Goal: Navigation & Orientation: Find specific page/section

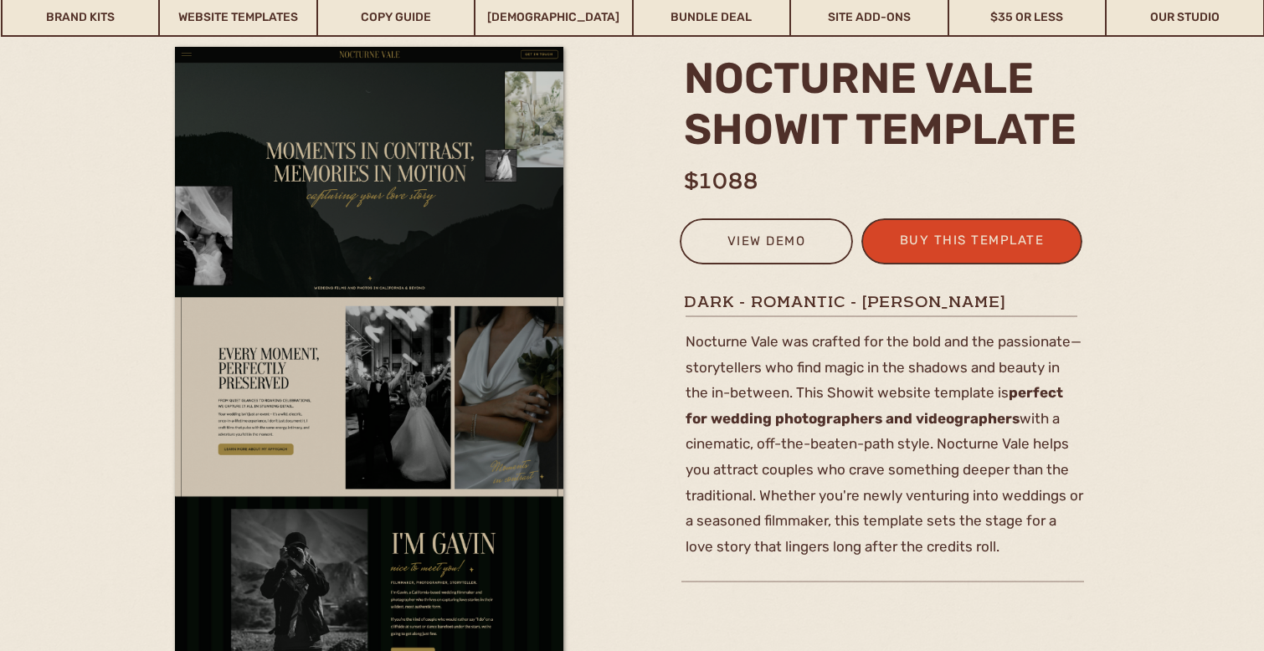
scroll to position [172, 0]
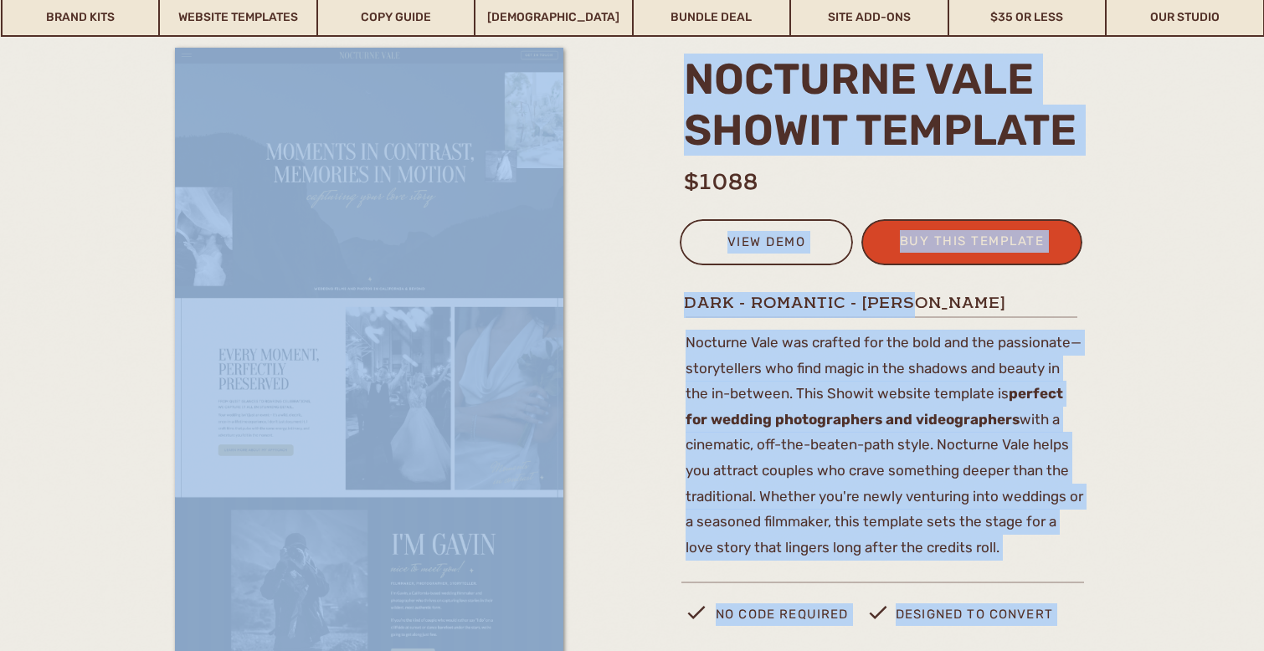
drag, startPoint x: 680, startPoint y: 303, endPoint x: 1031, endPoint y: 303, distance: 351.5
click at [1031, 303] on h1 "dark - romantic - [PERSON_NAME]" at bounding box center [883, 302] width 398 height 21
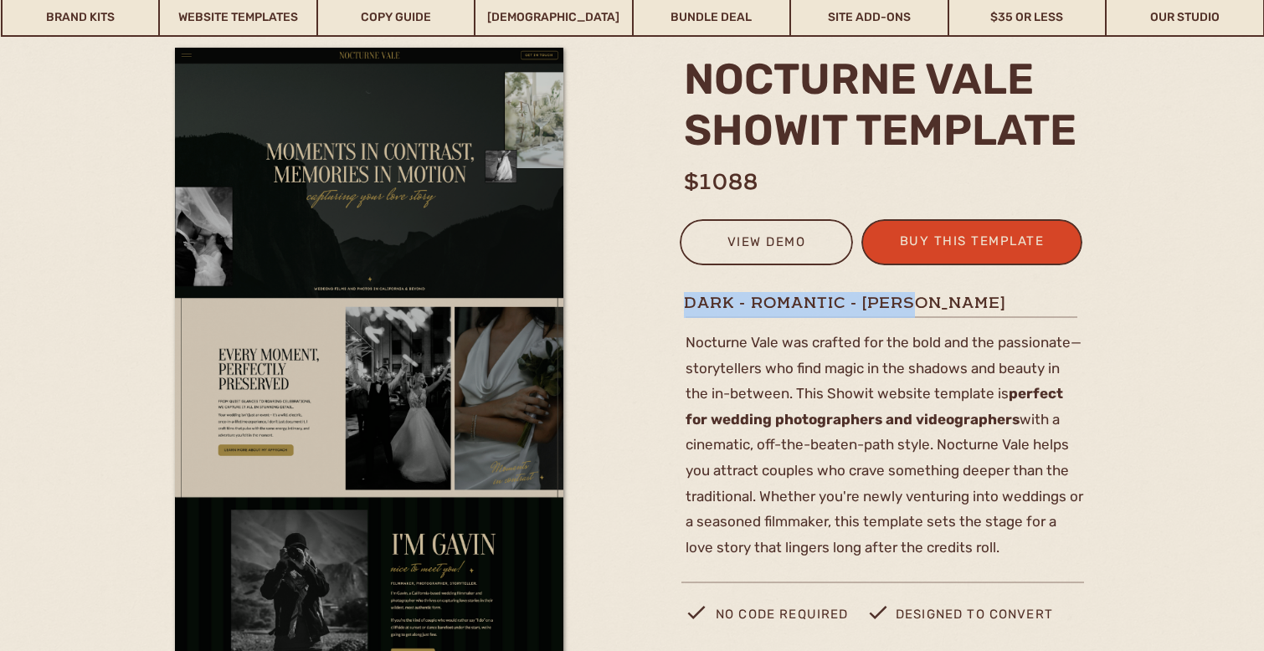
drag, startPoint x: 686, startPoint y: 305, endPoint x: 937, endPoint y: 305, distance: 251.1
click at [937, 305] on h1 "dark - romantic - [PERSON_NAME]" at bounding box center [883, 302] width 398 height 21
copy h1 "dark - romantic - [PERSON_NAME]"
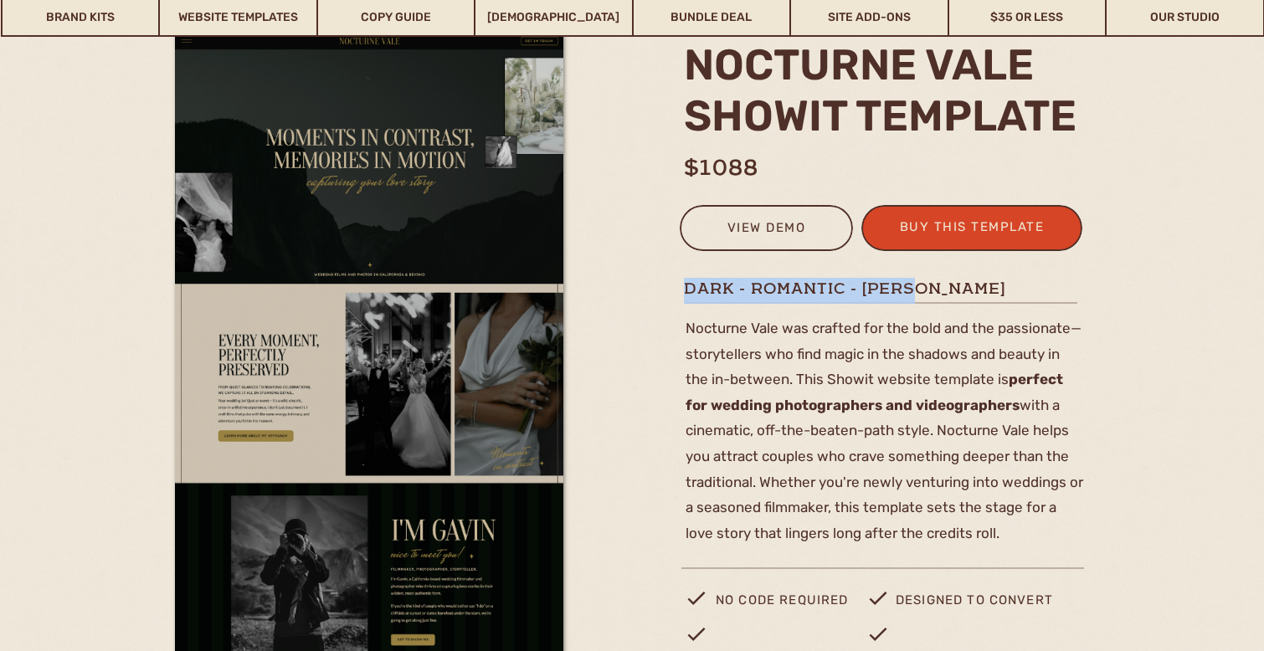
scroll to position [242, 0]
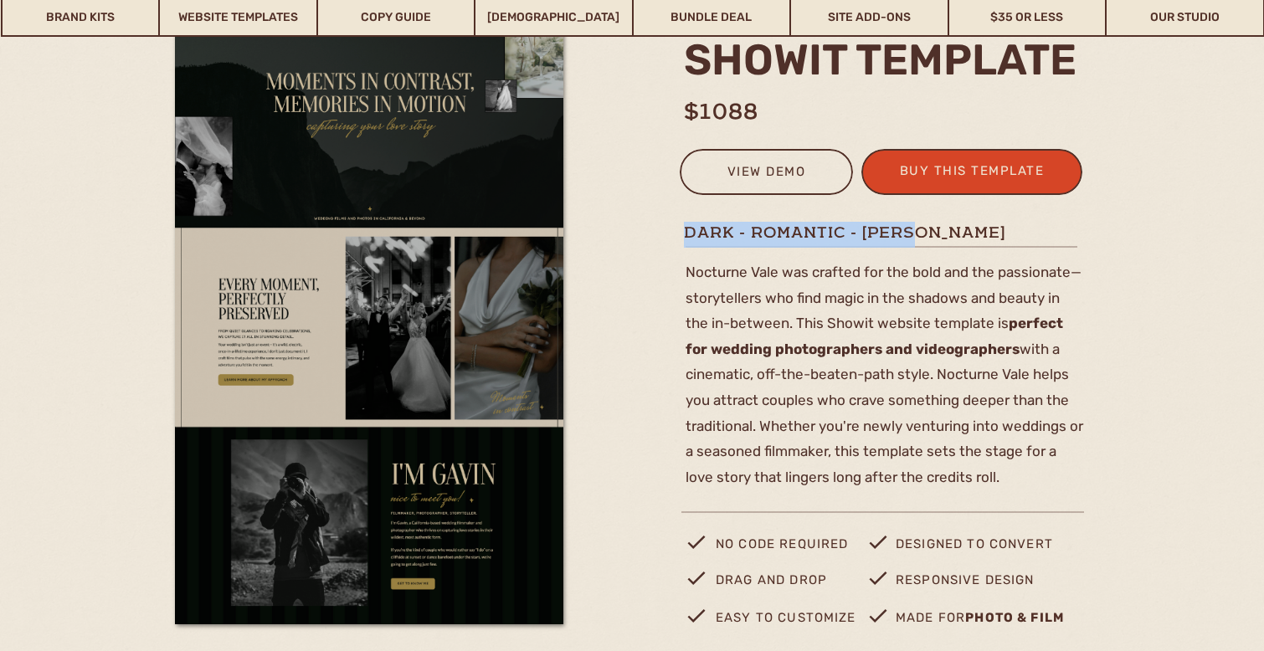
copy h1 "dark - romantic - [PERSON_NAME]"
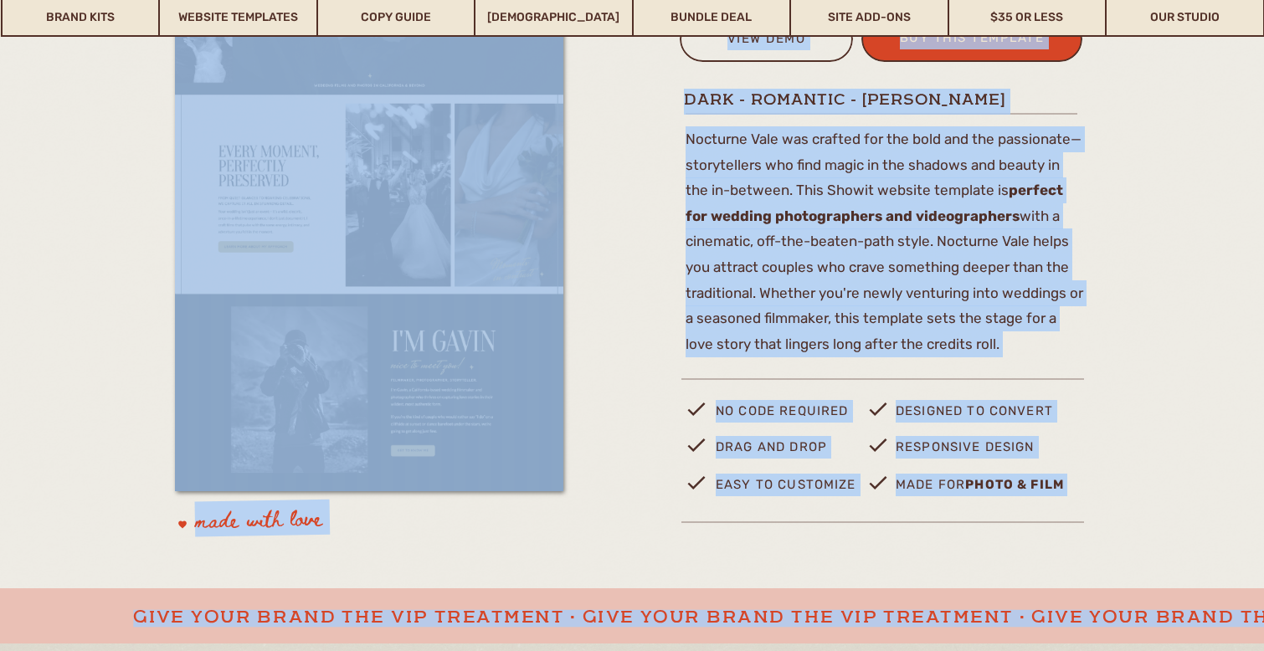
scroll to position [444, 0]
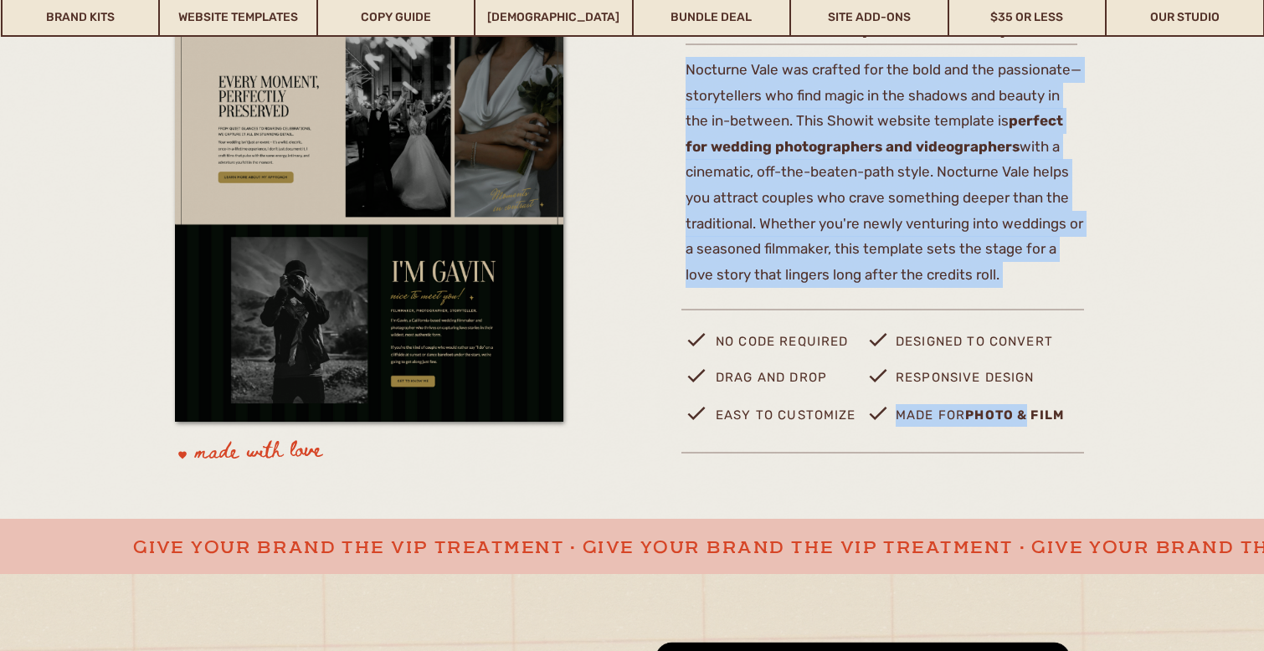
drag, startPoint x: 685, startPoint y: 274, endPoint x: 1030, endPoint y: 410, distance: 371.3
copy div "nocturne vale Showit template buy this template view demo Nocturne Vale was cra…"
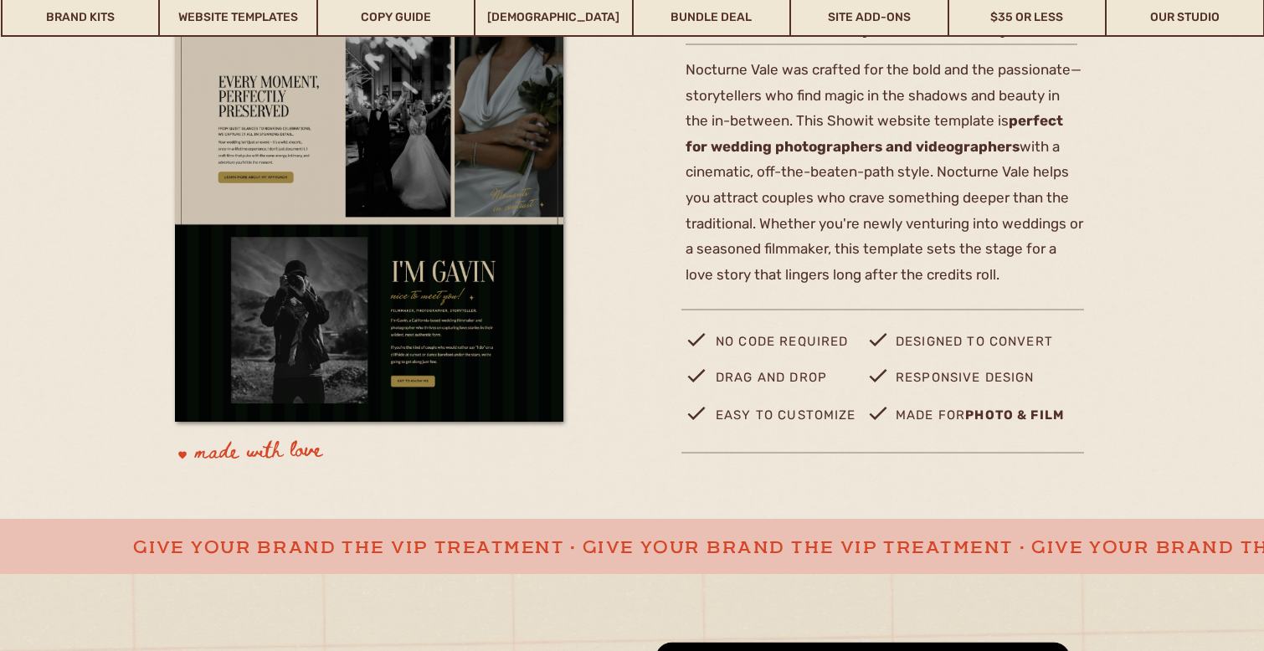
click at [1031, 251] on p "Nocturne Vale was crafted for the bold and the passionate— storytellers who fin…" at bounding box center [884, 168] width 398 height 223
copy div "nocturne vale Showit template buy this template view demo Nocturne Vale was cra…"
drag, startPoint x: 1015, startPoint y: 271, endPoint x: 642, endPoint y: 64, distance: 427.1
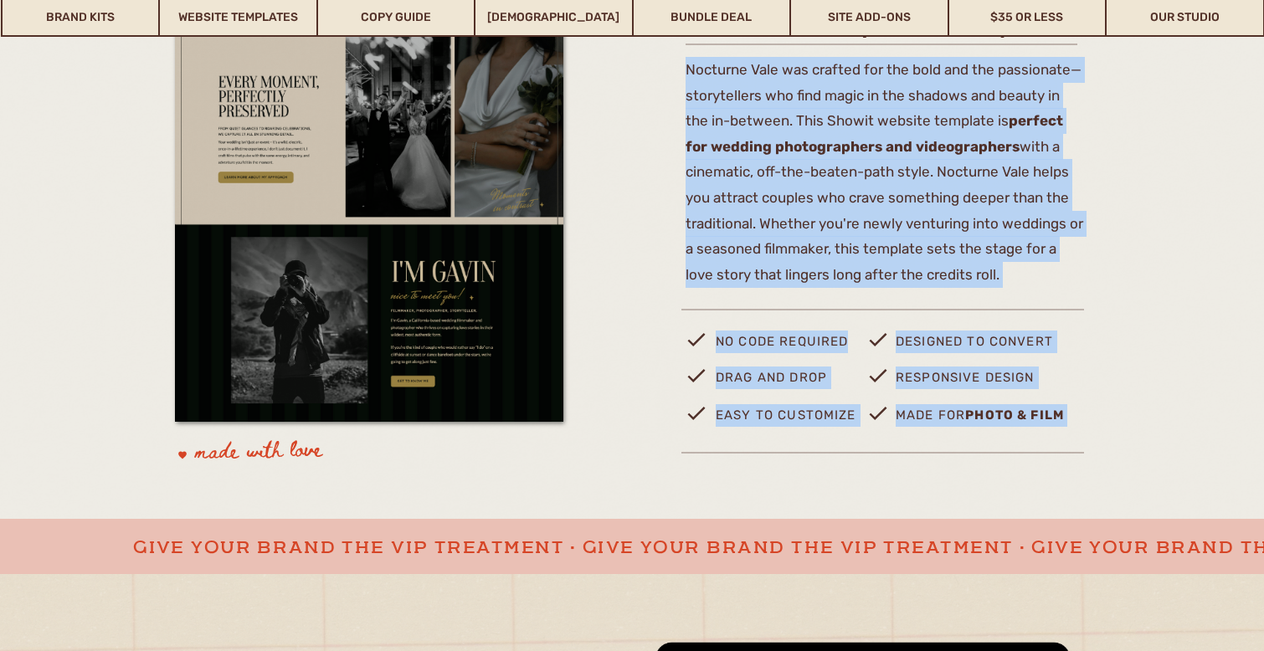
drag, startPoint x: 749, startPoint y: 338, endPoint x: 703, endPoint y: 339, distance: 46.0
copy div "nocturne vale Showit template buy this template view demo Nocturne Vale was cra…"
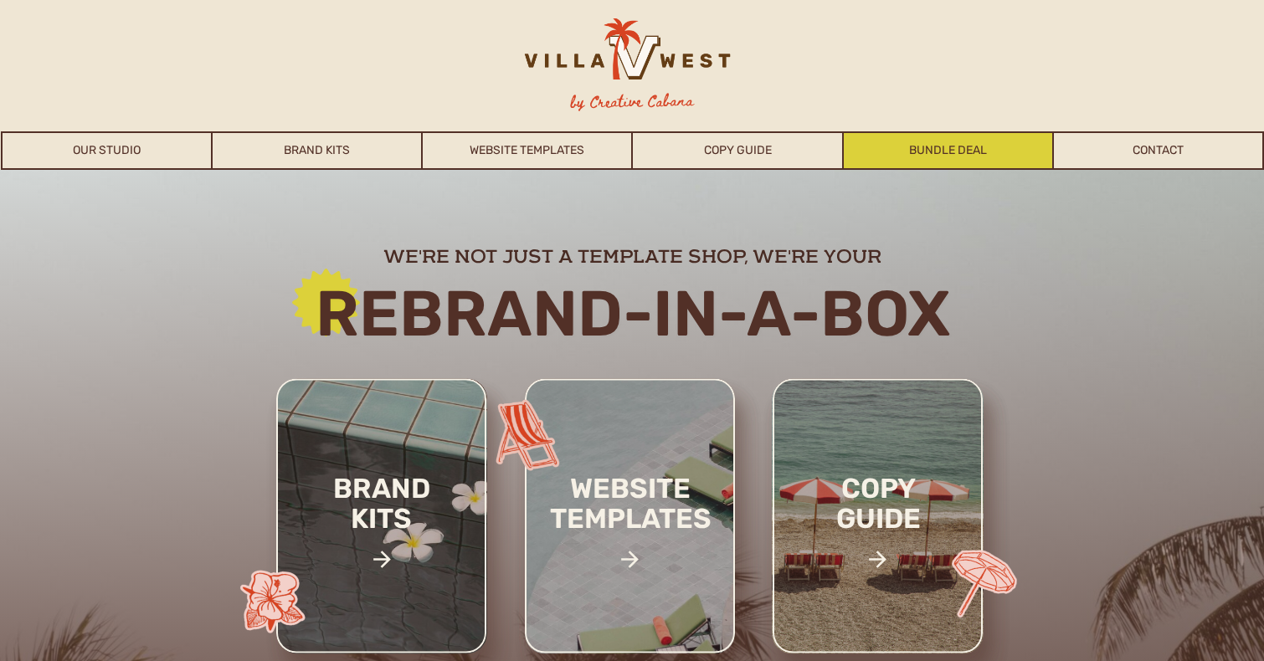
click at [1021, 153] on link "Bundle Deal" at bounding box center [948, 150] width 208 height 38
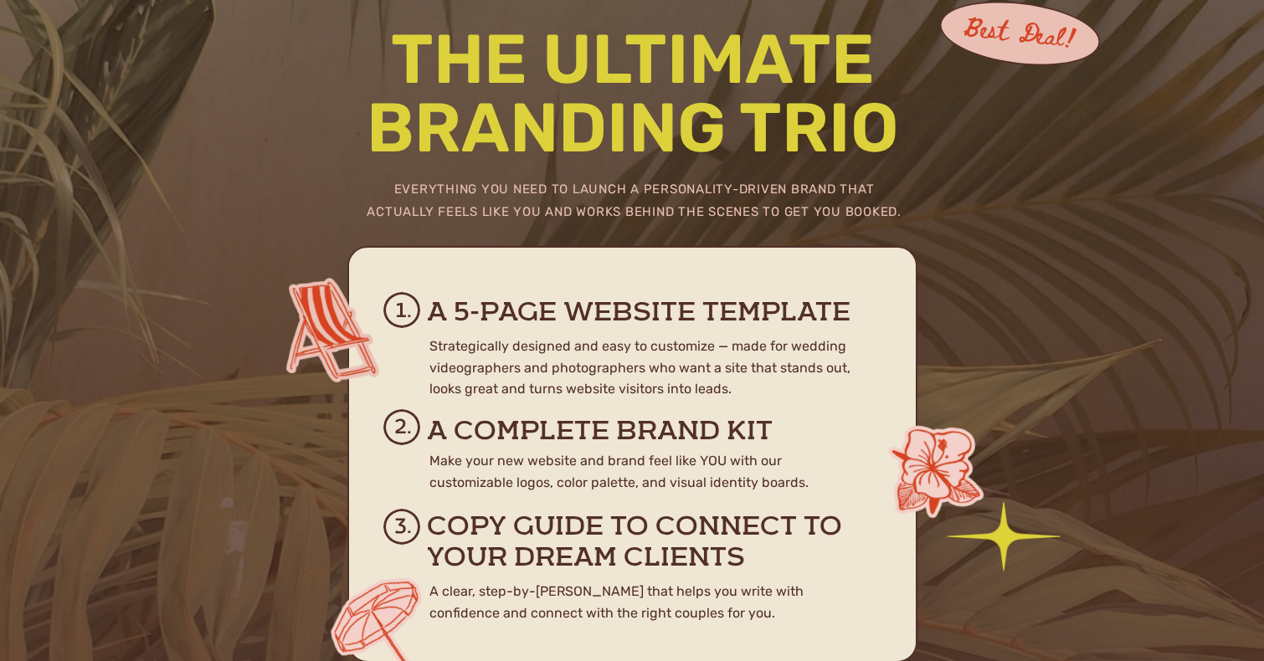
scroll to position [7376, 0]
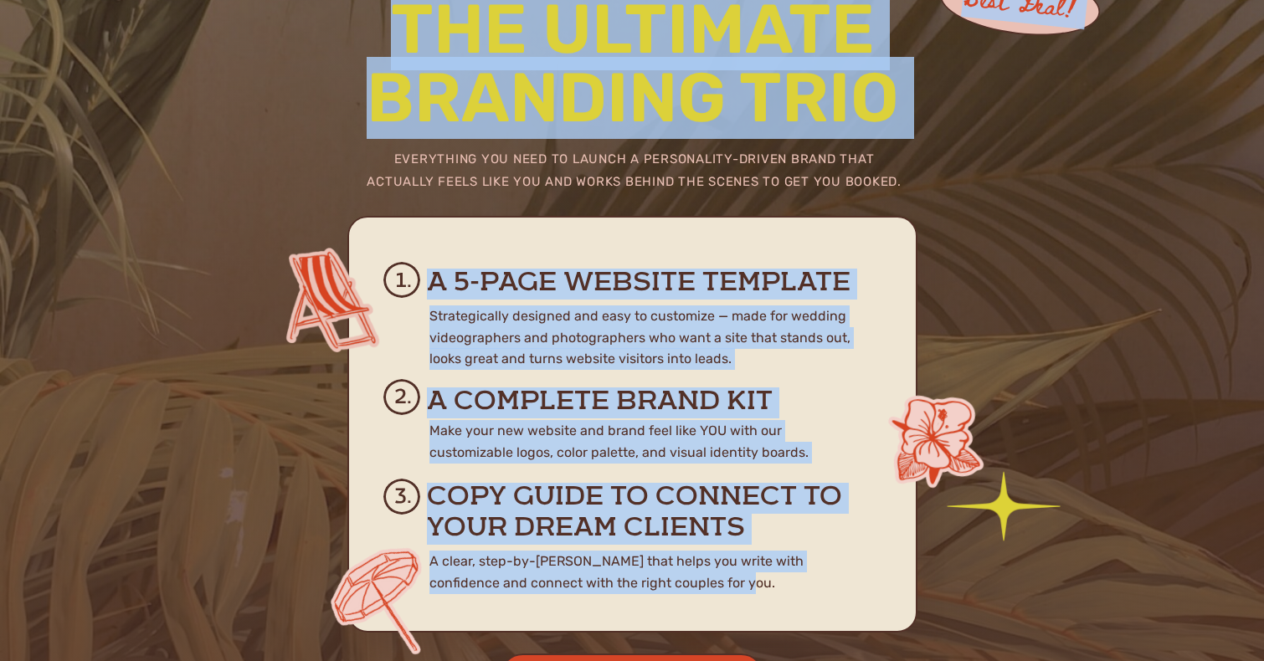
drag, startPoint x: 392, startPoint y: 29, endPoint x: 695, endPoint y: 583, distance: 631.4
click at [695, 584] on div "The Ultimate Branding Trio Best Deal! A 5-page website template Strategically d…" at bounding box center [632, 340] width 1004 height 881
copy div "The Ultimate Branding Trio Best Deal! A 5-page website template Strategically d…"
